Goal: Transaction & Acquisition: Book appointment/travel/reservation

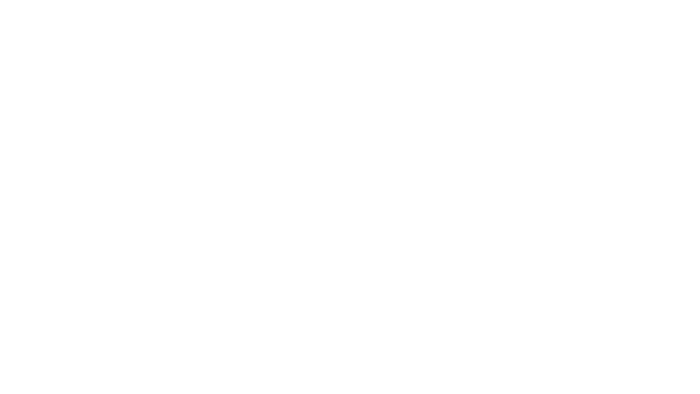
select select "**"
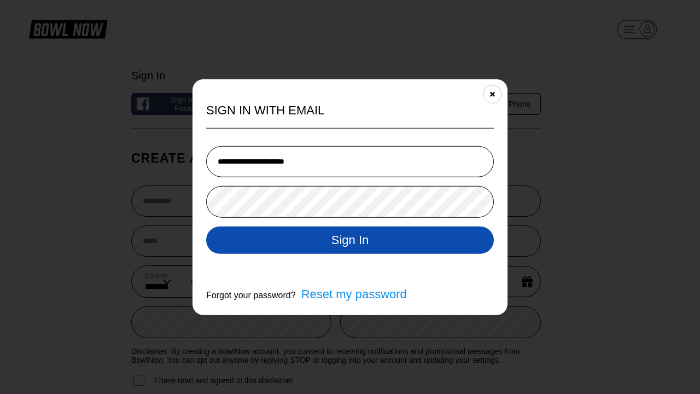
click at [350, 241] on button "Sign In" at bounding box center [350, 239] width 288 height 27
